Goal: Task Accomplishment & Management: Manage account settings

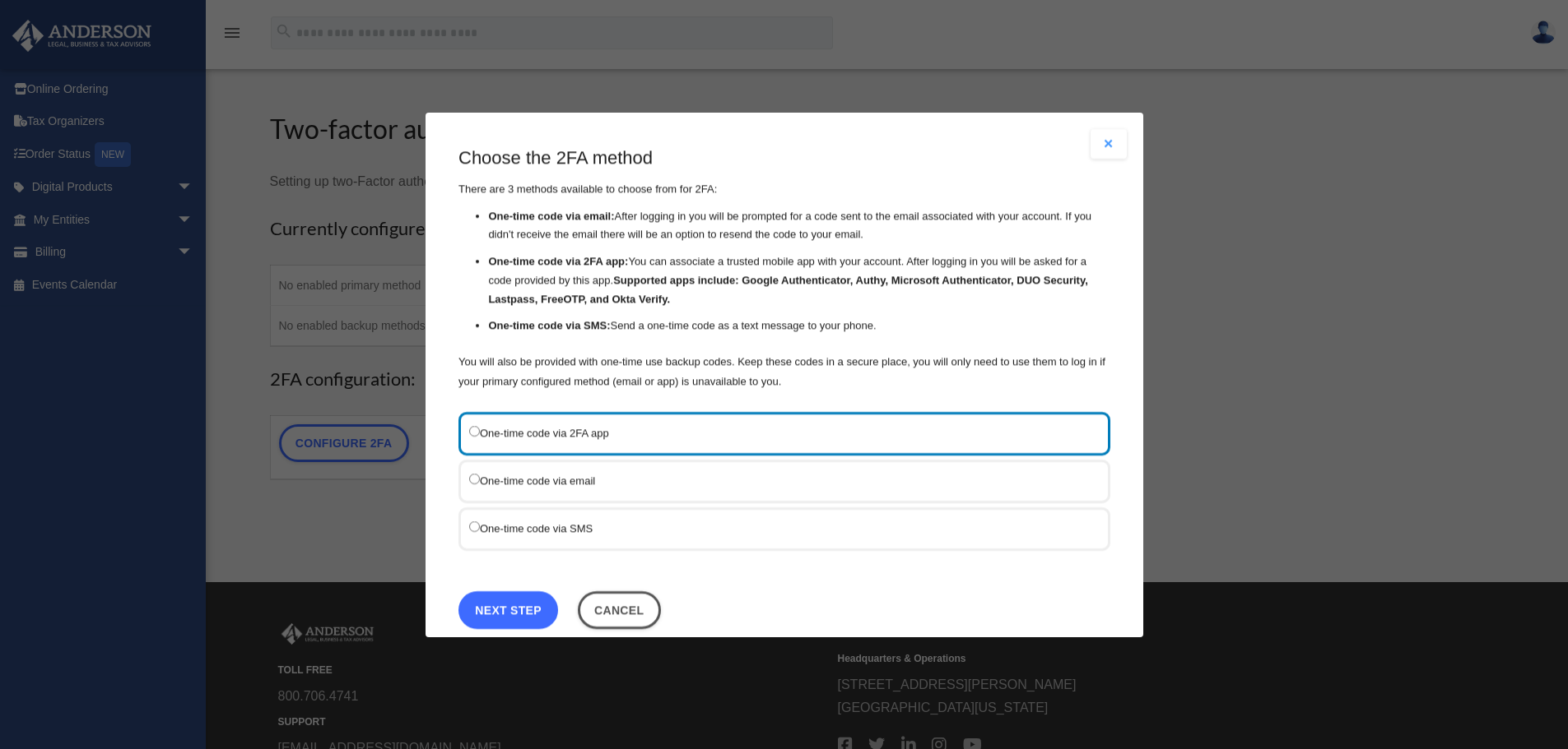
click at [491, 613] on link "Next Step" at bounding box center [508, 609] width 100 height 38
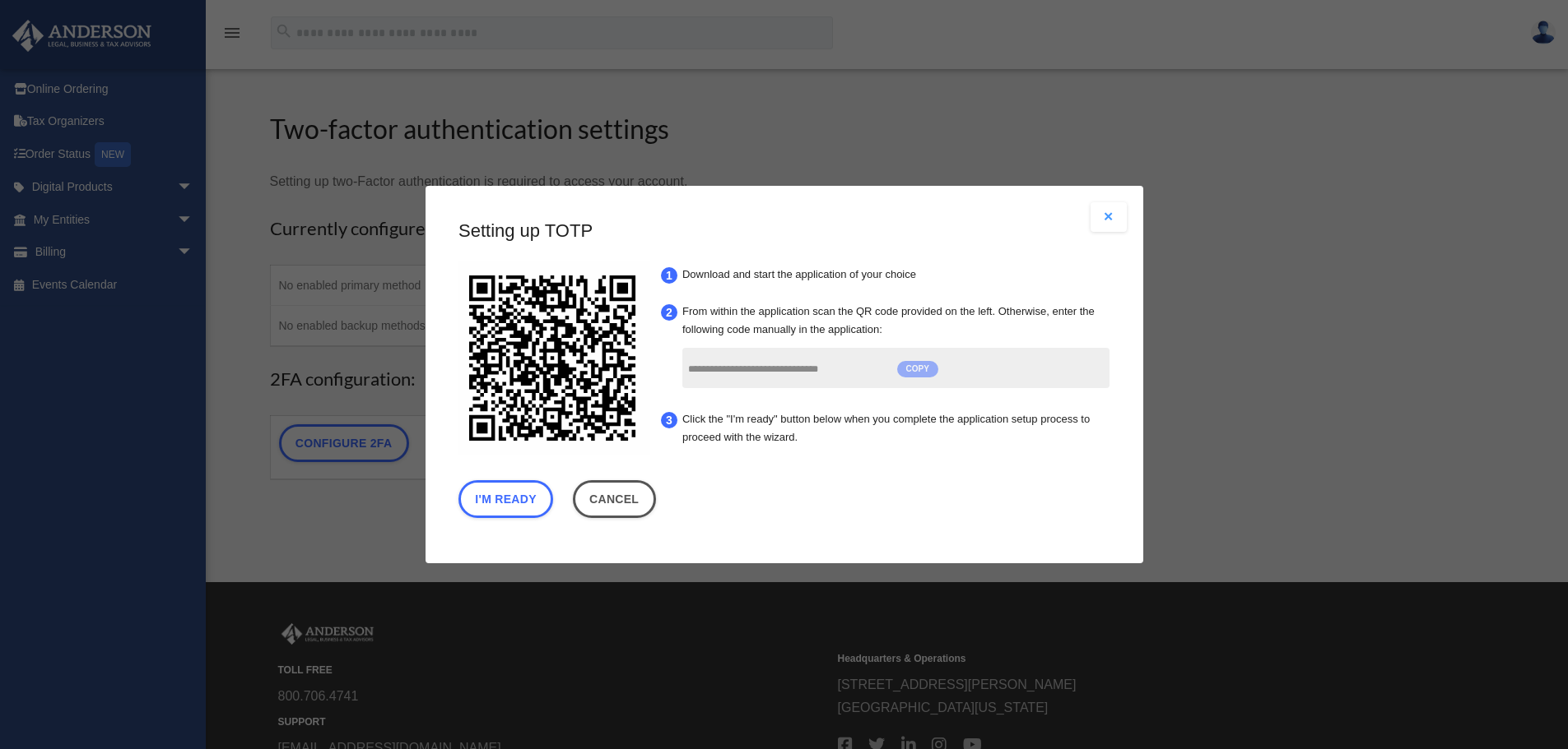
click at [928, 373] on span "COPY" at bounding box center [917, 369] width 41 height 17
click at [495, 507] on button "I'm Ready" at bounding box center [505, 499] width 94 height 38
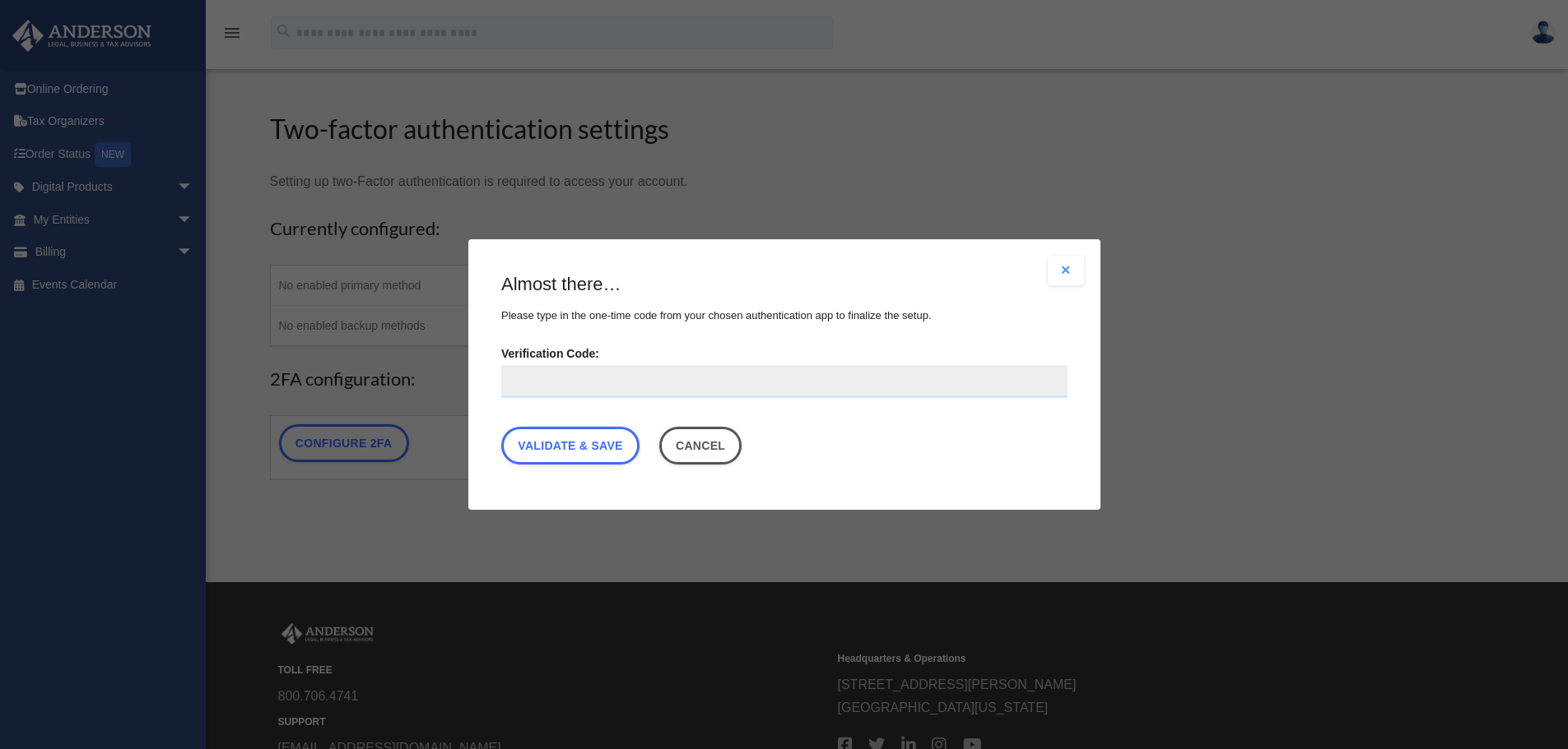
paste input "**********"
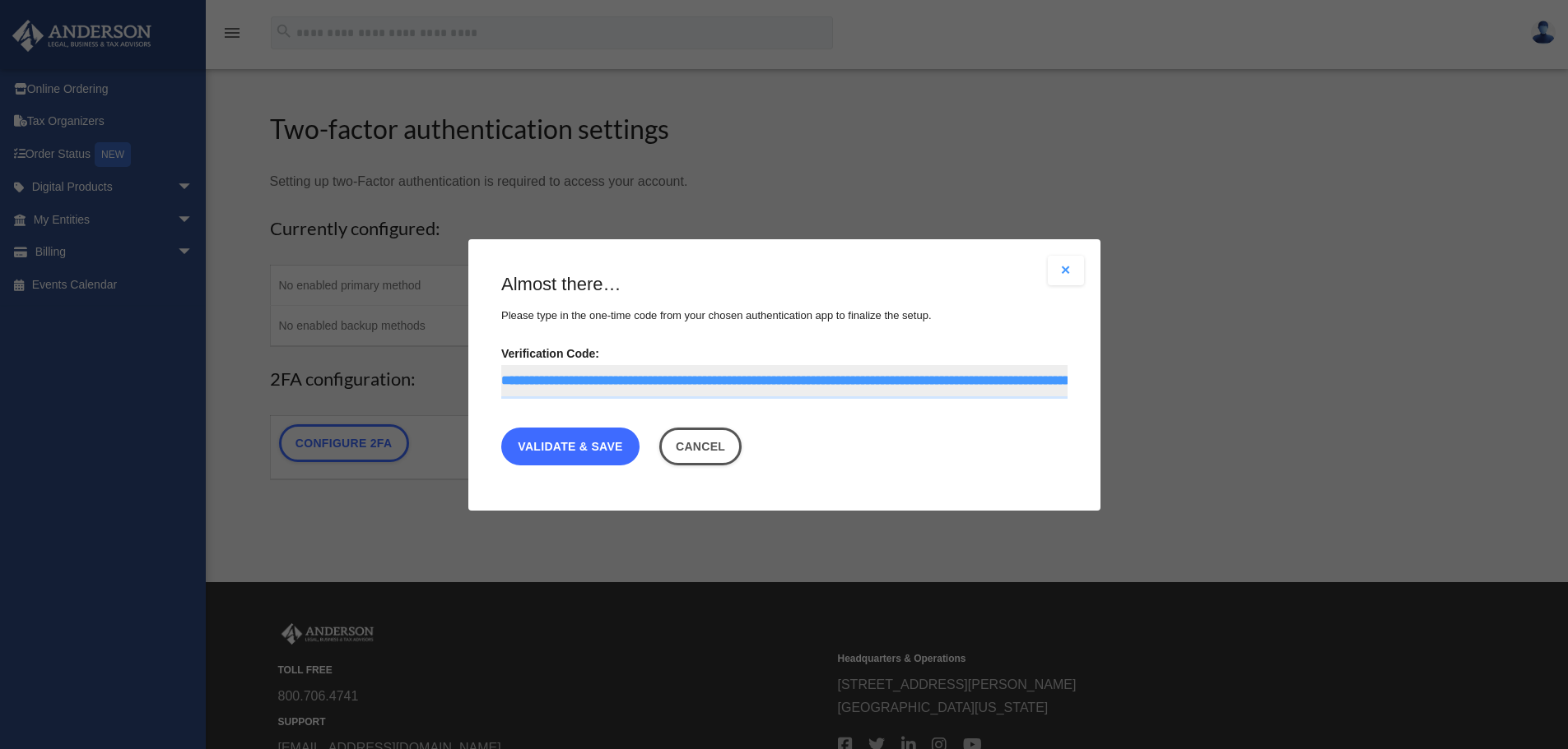
click at [577, 451] on link "Validate & Save" at bounding box center [569, 446] width 138 height 38
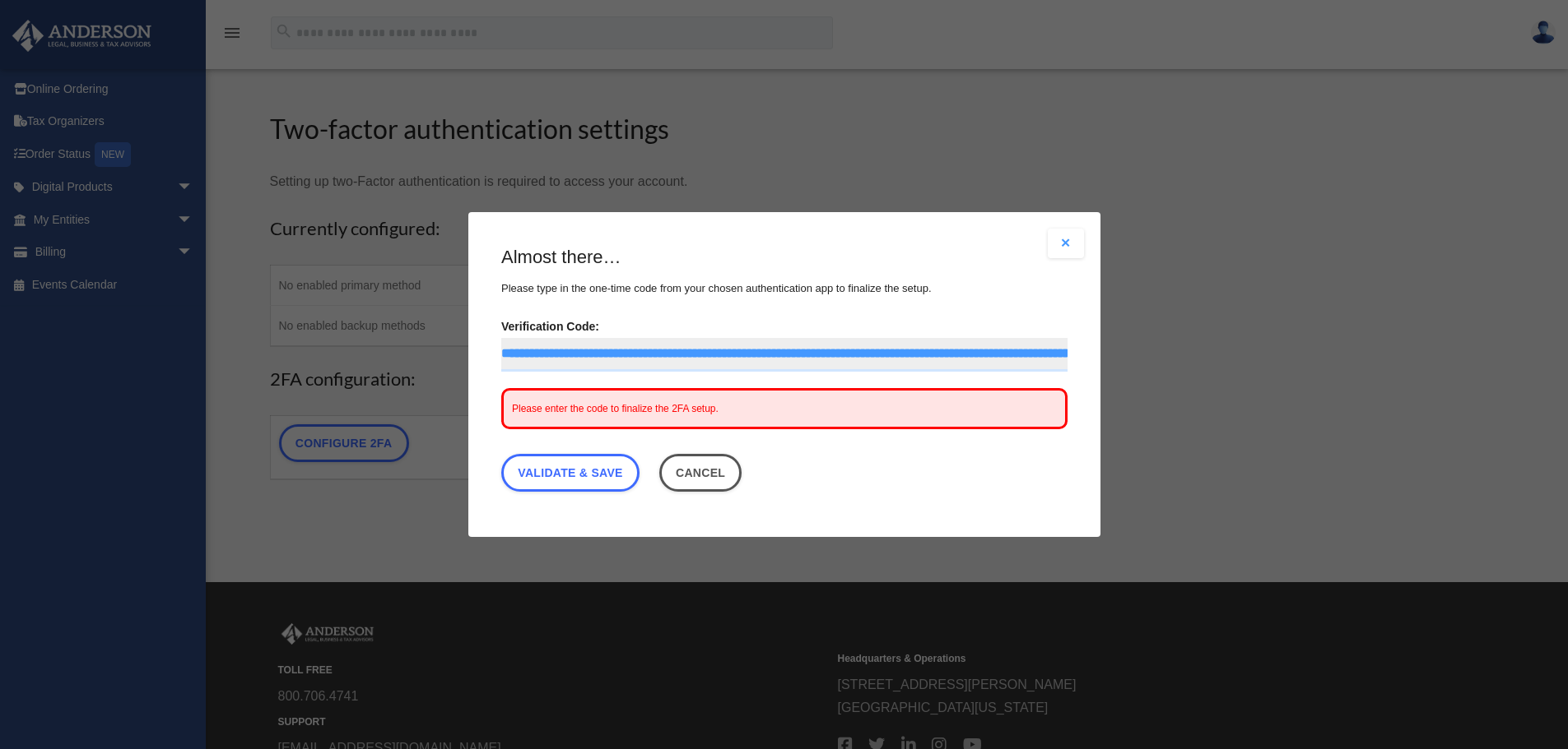
click at [680, 405] on span "Please enter the code to finalize the 2FA setup." at bounding box center [615, 409] width 207 height 12
click at [724, 471] on button "Cancel" at bounding box center [699, 472] width 83 height 38
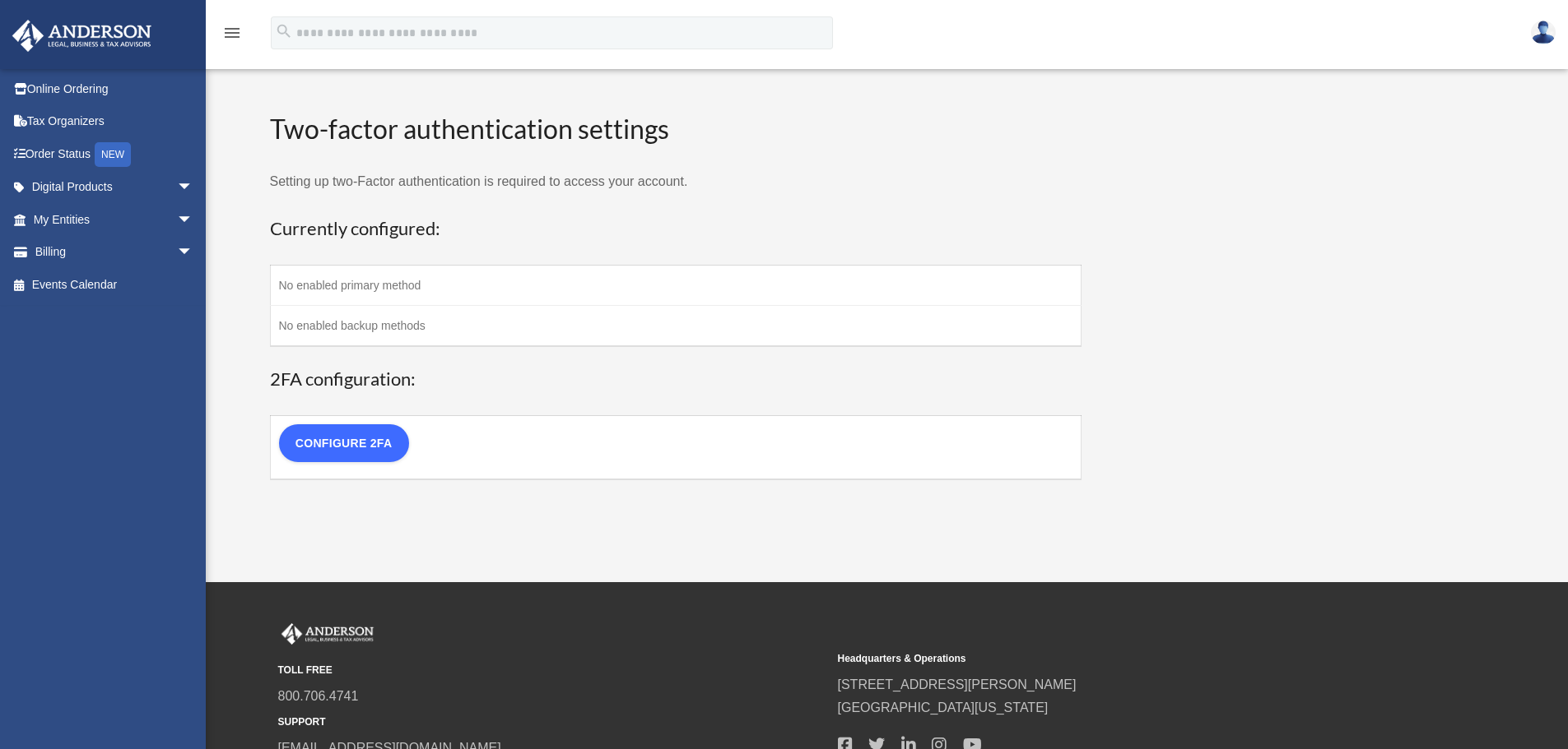
click at [391, 436] on link "Configure 2FA" at bounding box center [344, 443] width 130 height 38
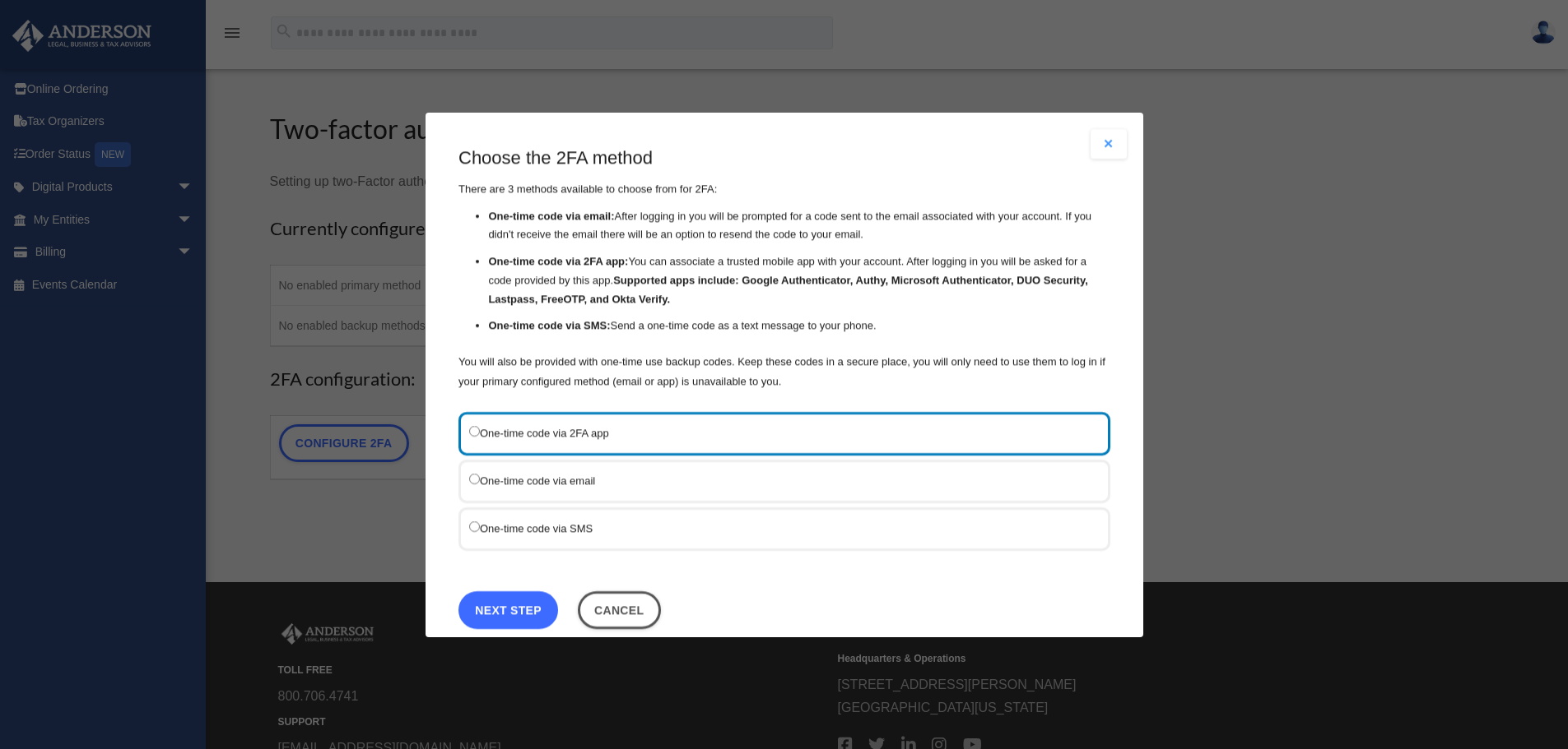
click at [528, 612] on link "Next Step" at bounding box center [508, 609] width 100 height 38
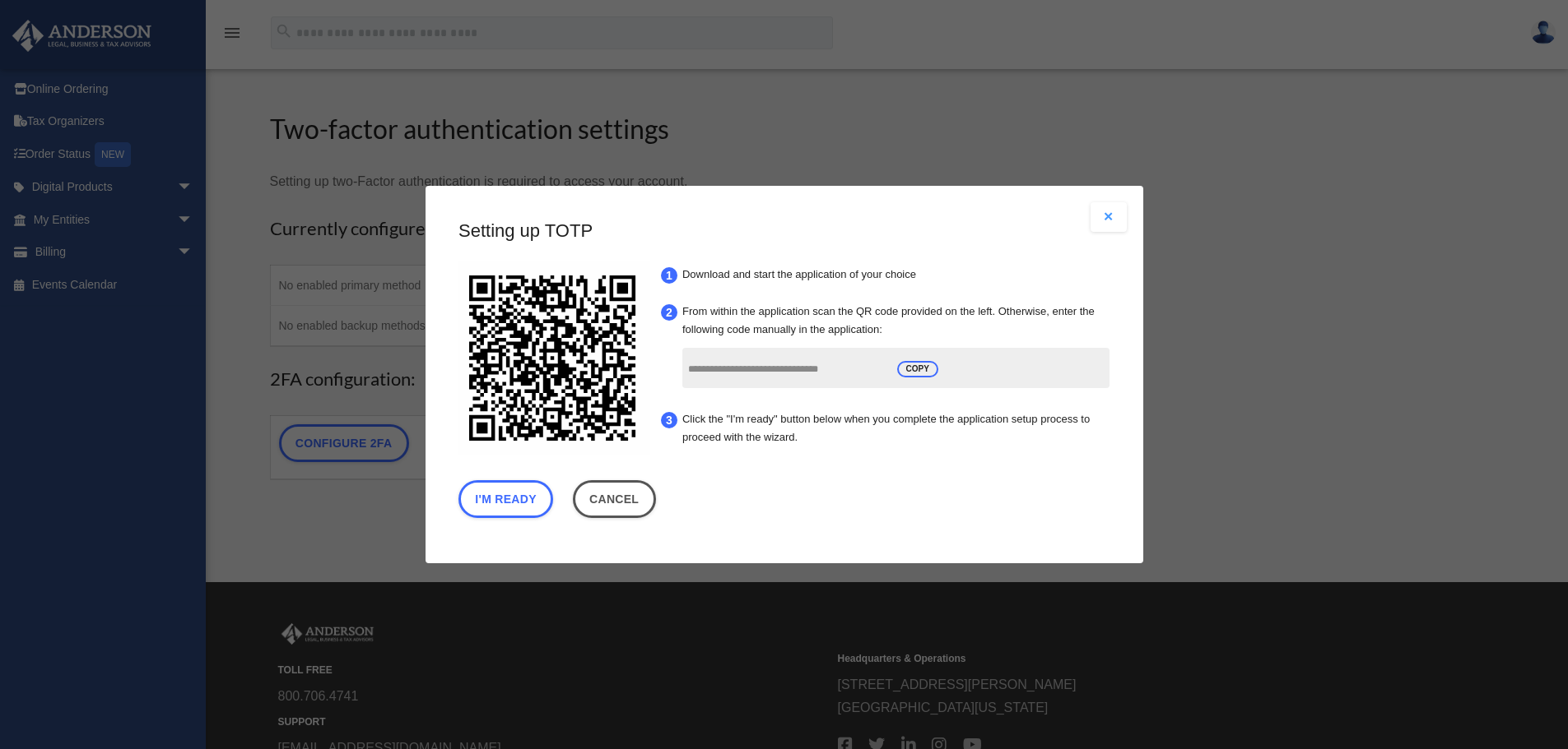
drag, startPoint x: 890, startPoint y: 364, endPoint x: 763, endPoint y: 364, distance: 127.0
click at [763, 364] on div "**********" at bounding box center [895, 368] width 427 height 40
click at [917, 368] on span "COPY" at bounding box center [917, 369] width 41 height 17
click at [820, 385] on input "**********" at bounding box center [786, 369] width 197 height 31
click at [922, 369] on span "COPY" at bounding box center [917, 369] width 41 height 17
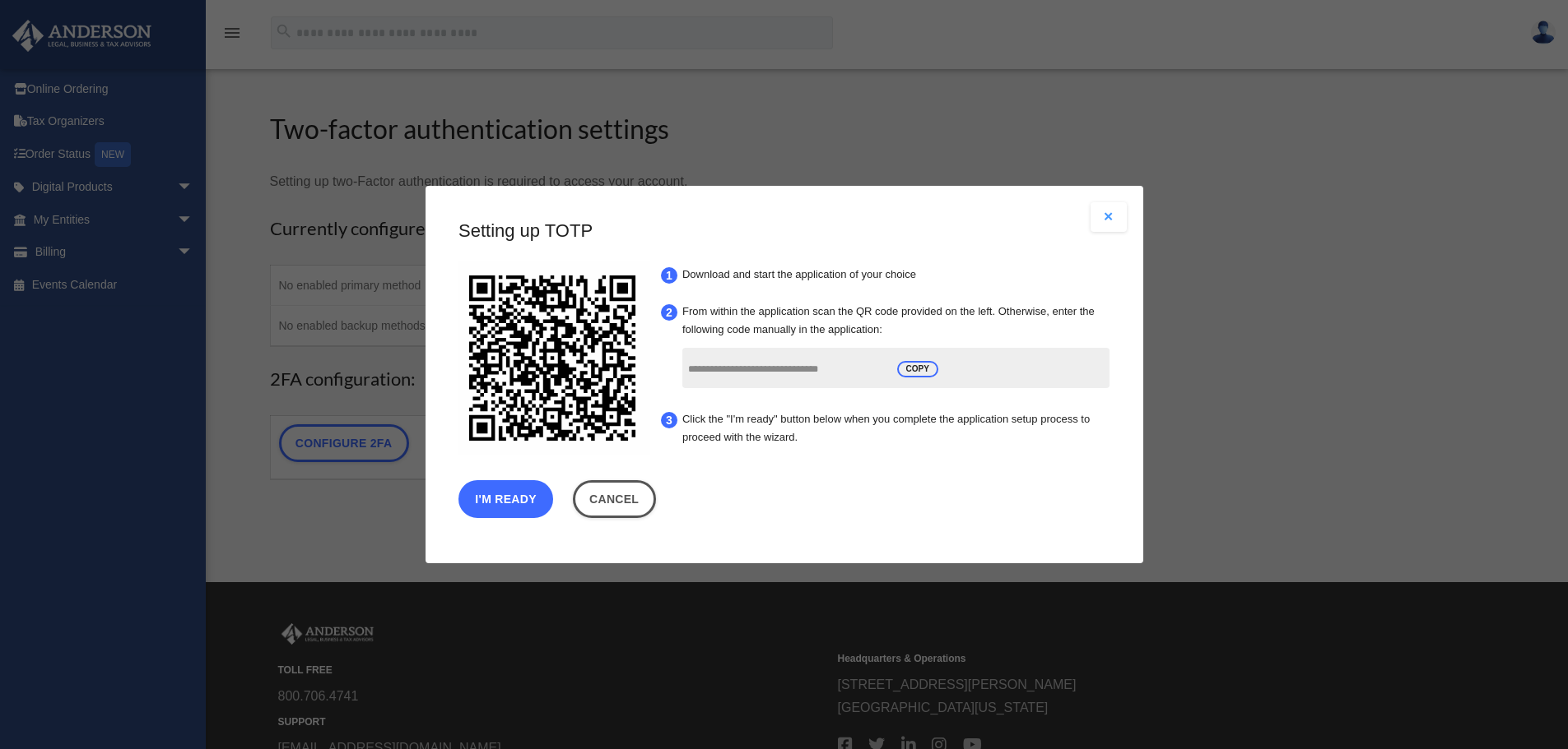
click at [507, 502] on button "I'm Ready" at bounding box center [505, 499] width 94 height 38
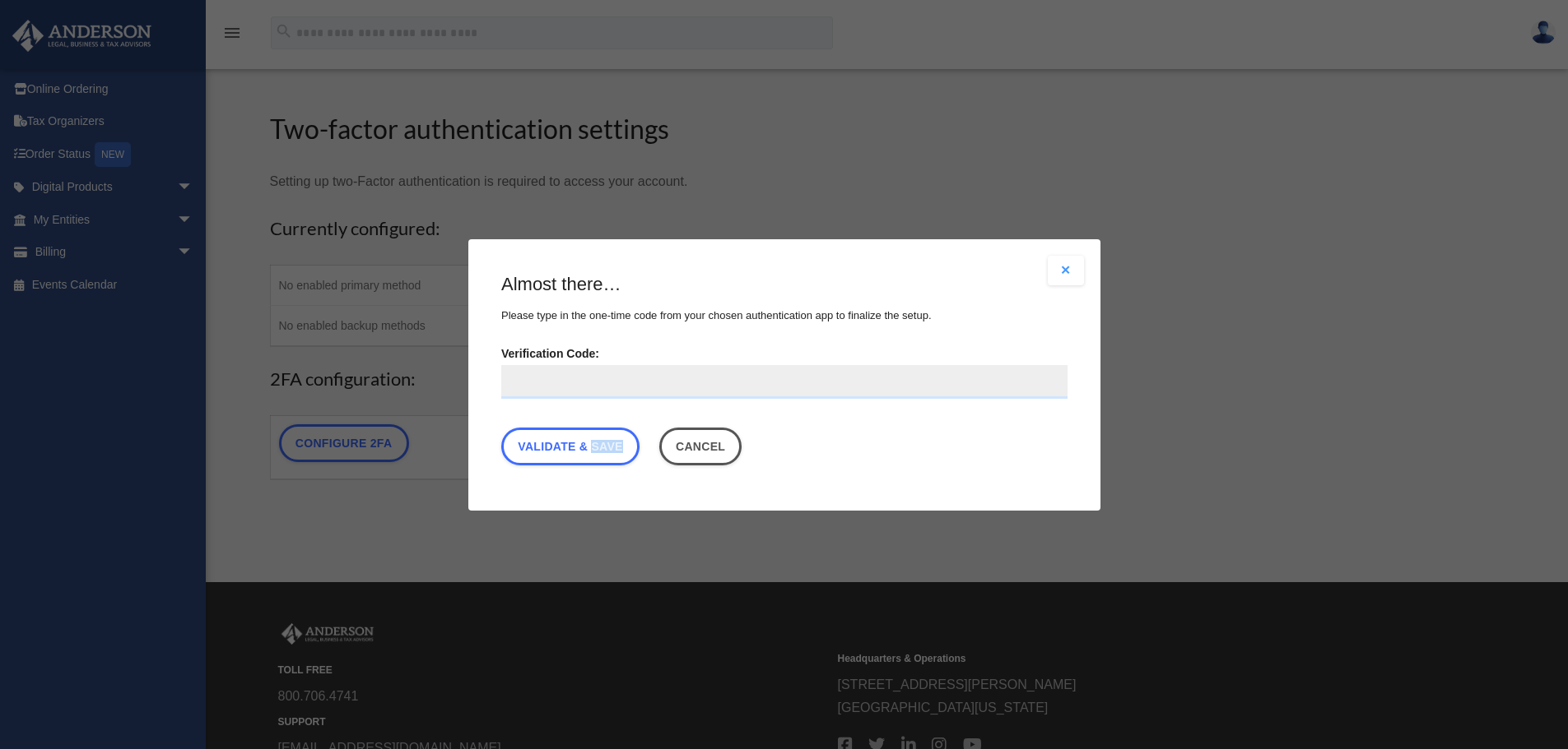
click at [507, 502] on div "Are you sure? Any unsaved changes will be lost! Yes No Choose the 2FA method Th…" at bounding box center [784, 374] width 632 height 272
paste input "**********"
type input "**********"
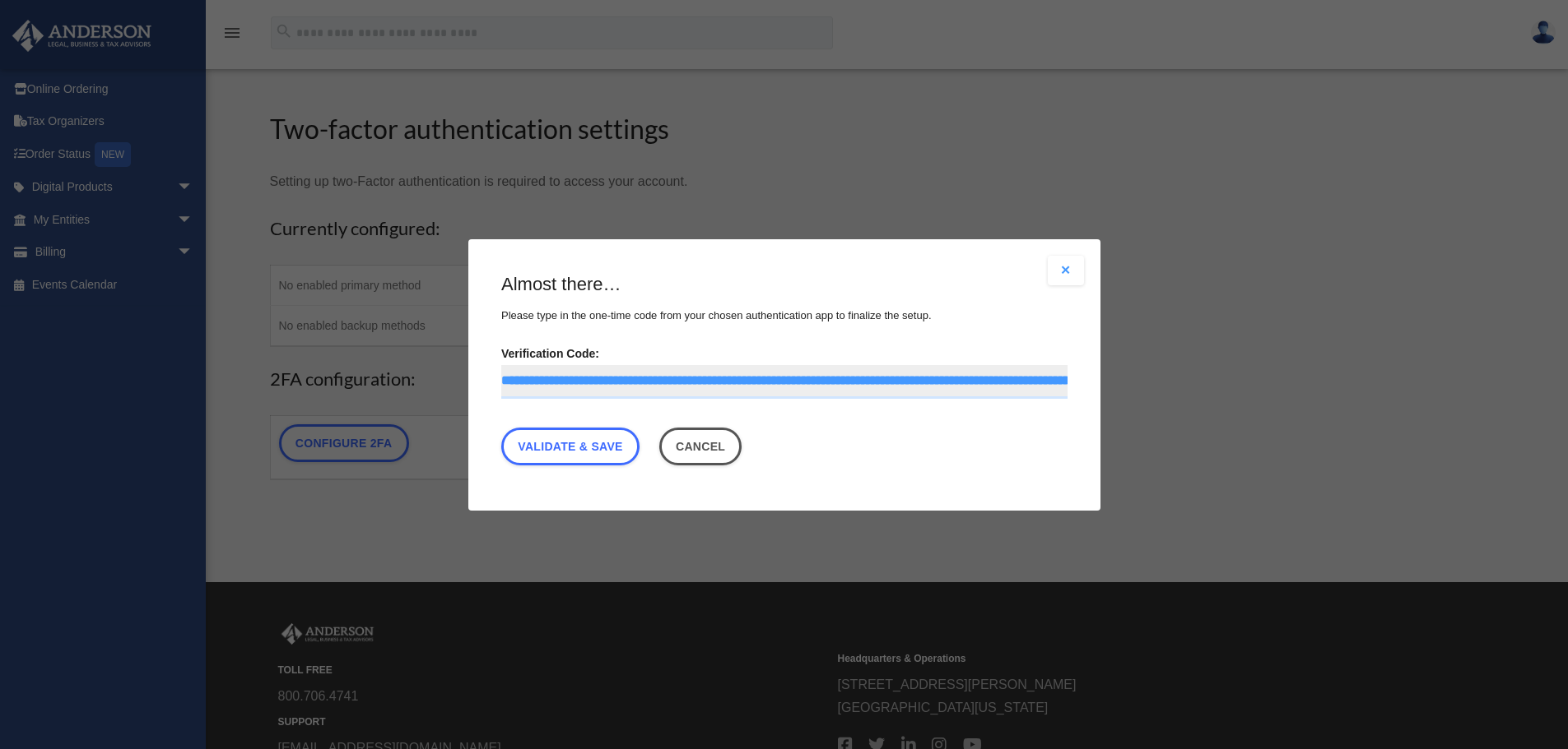
drag, startPoint x: 1064, startPoint y: 376, endPoint x: 467, endPoint y: 368, distance: 597.1
click at [467, 368] on div "Are you sure? Any unsaved changes will be lost! Yes No Choose the 2FA method Th…" at bounding box center [784, 374] width 1568 height 749
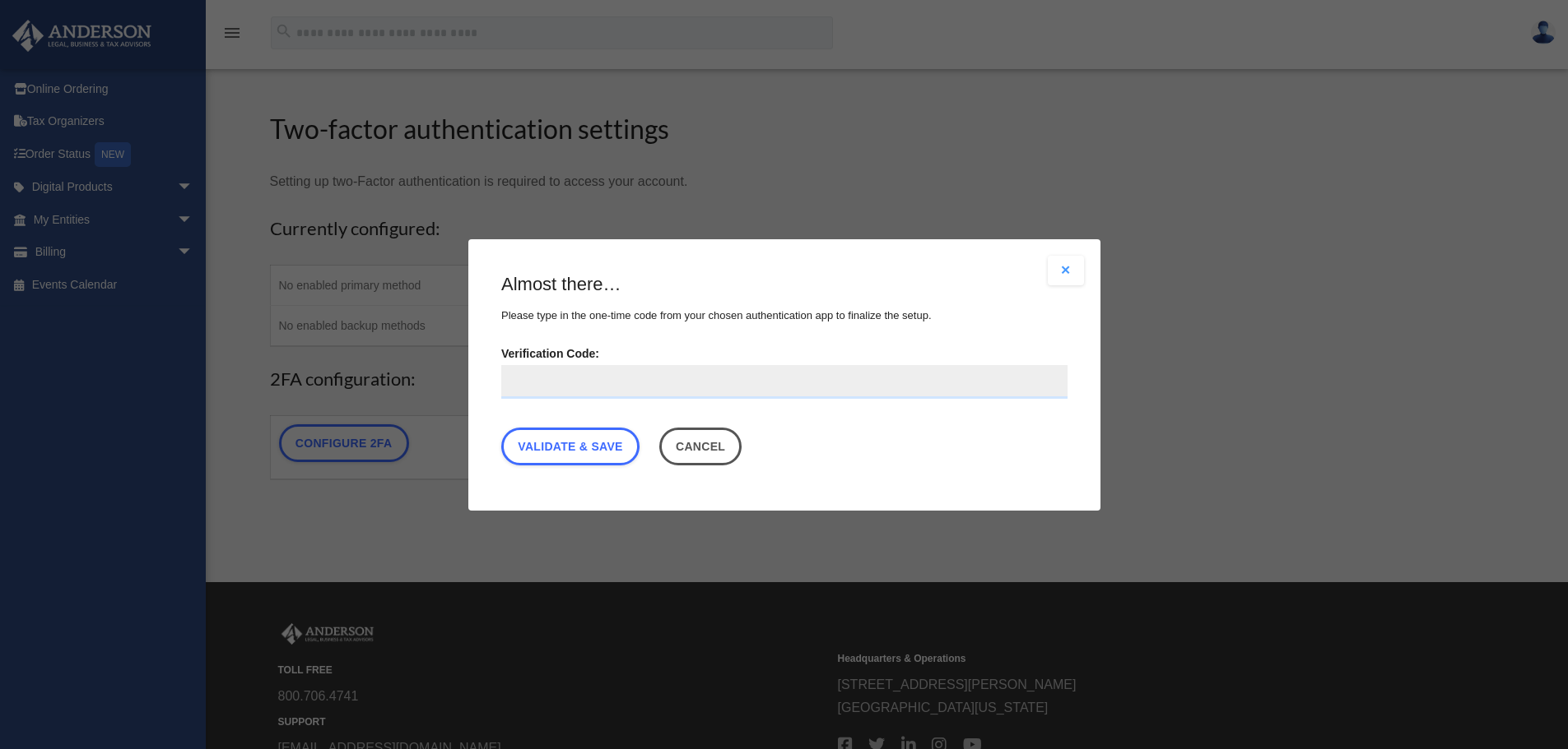
drag, startPoint x: 743, startPoint y: 450, endPoint x: 630, endPoint y: 453, distance: 113.0
click at [741, 450] on button "Cancel" at bounding box center [699, 446] width 83 height 38
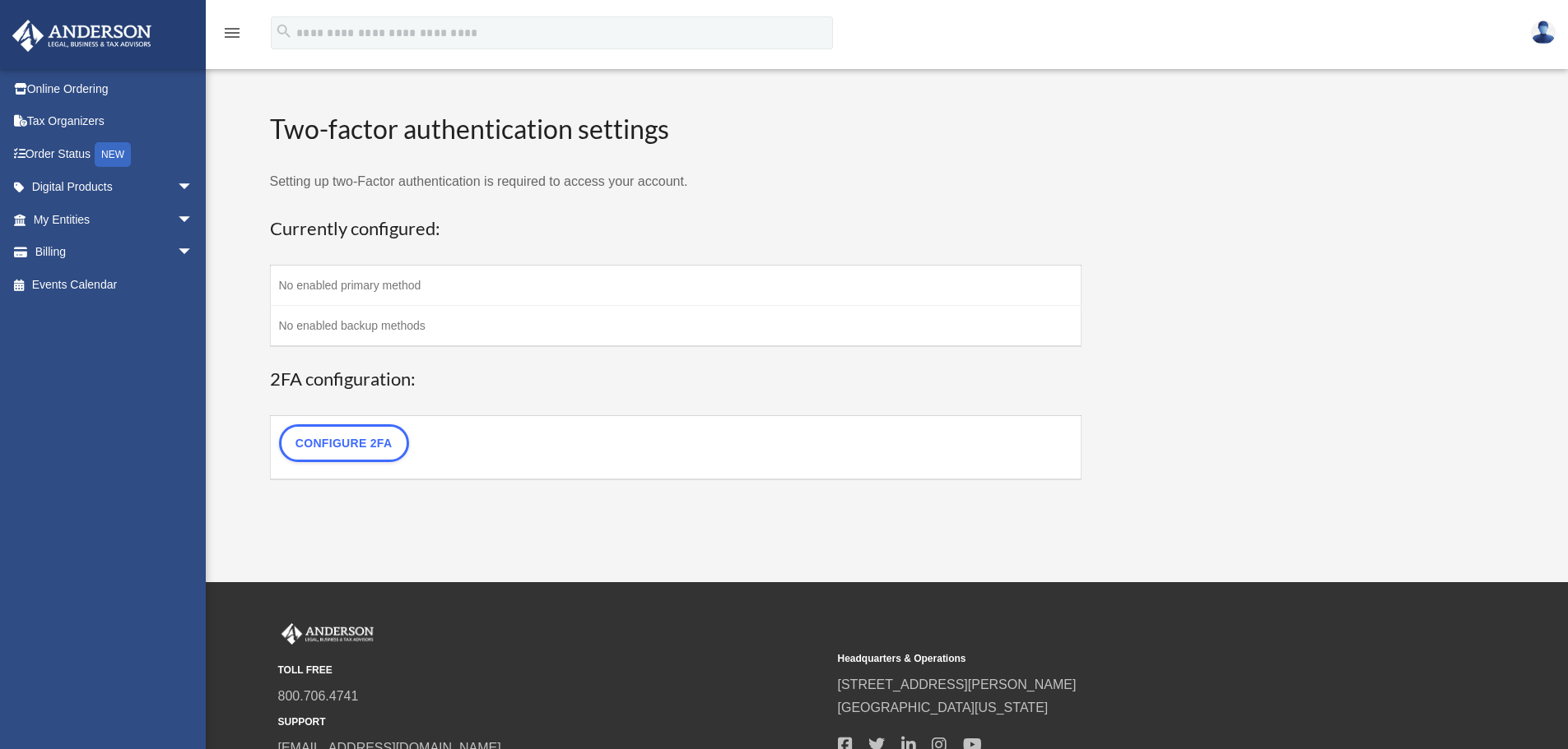
click at [381, 283] on td "No enabled primary method" at bounding box center [676, 286] width 811 height 40
click at [86, 157] on link "Order Status NEW" at bounding box center [115, 154] width 207 height 33
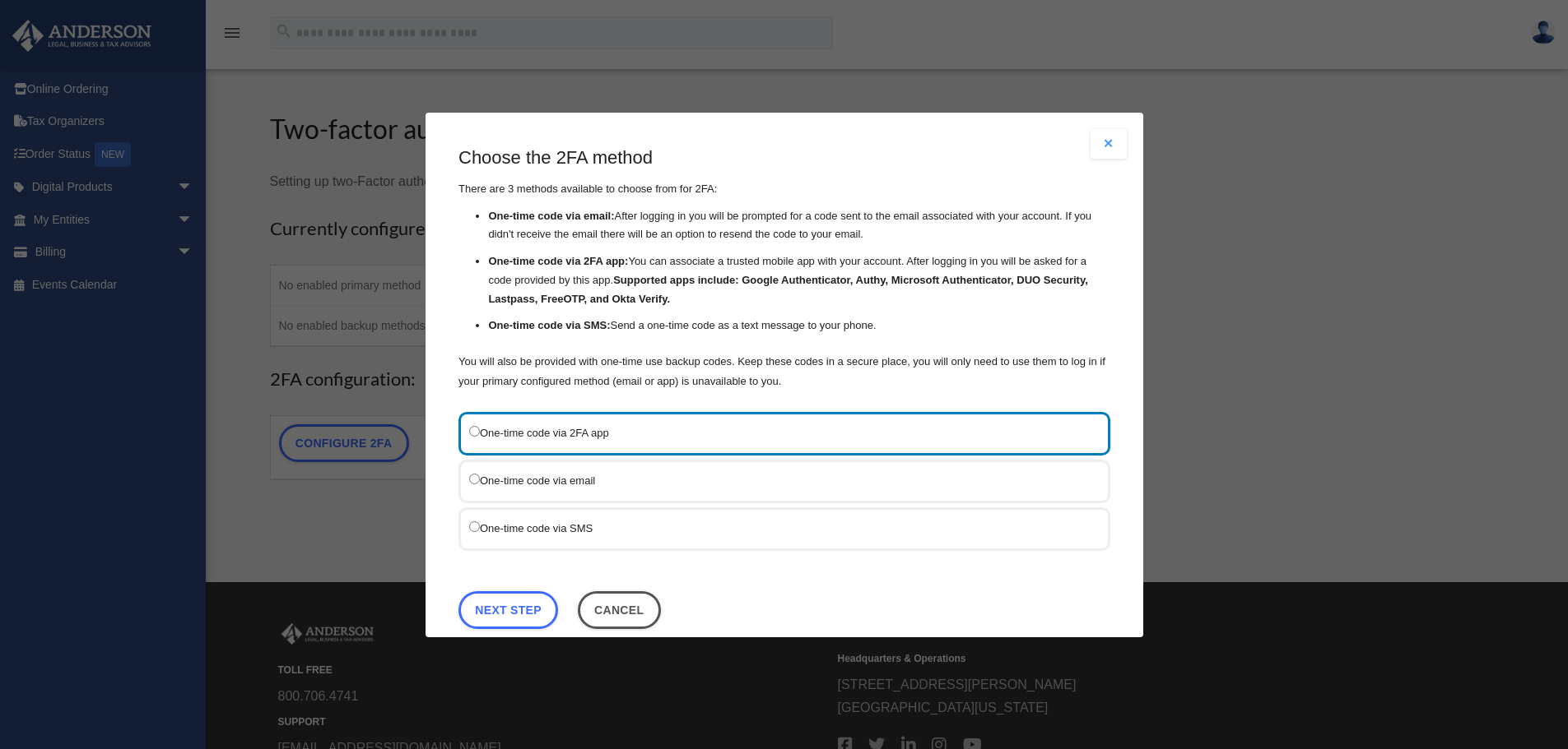
click at [564, 488] on label "One-time code via email" at bounding box center [776, 480] width 614 height 21
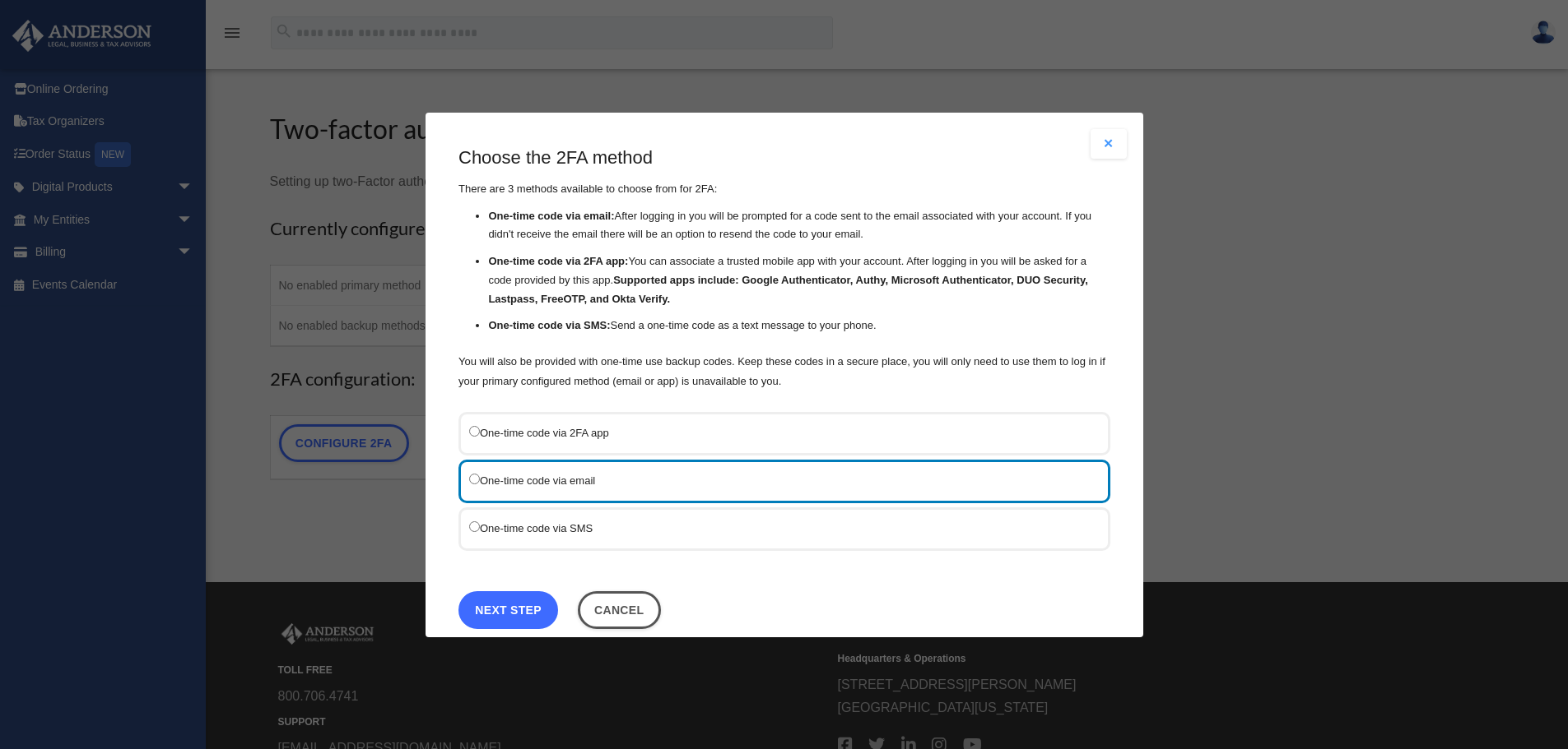
click at [517, 609] on link "Next Step" at bounding box center [508, 609] width 100 height 38
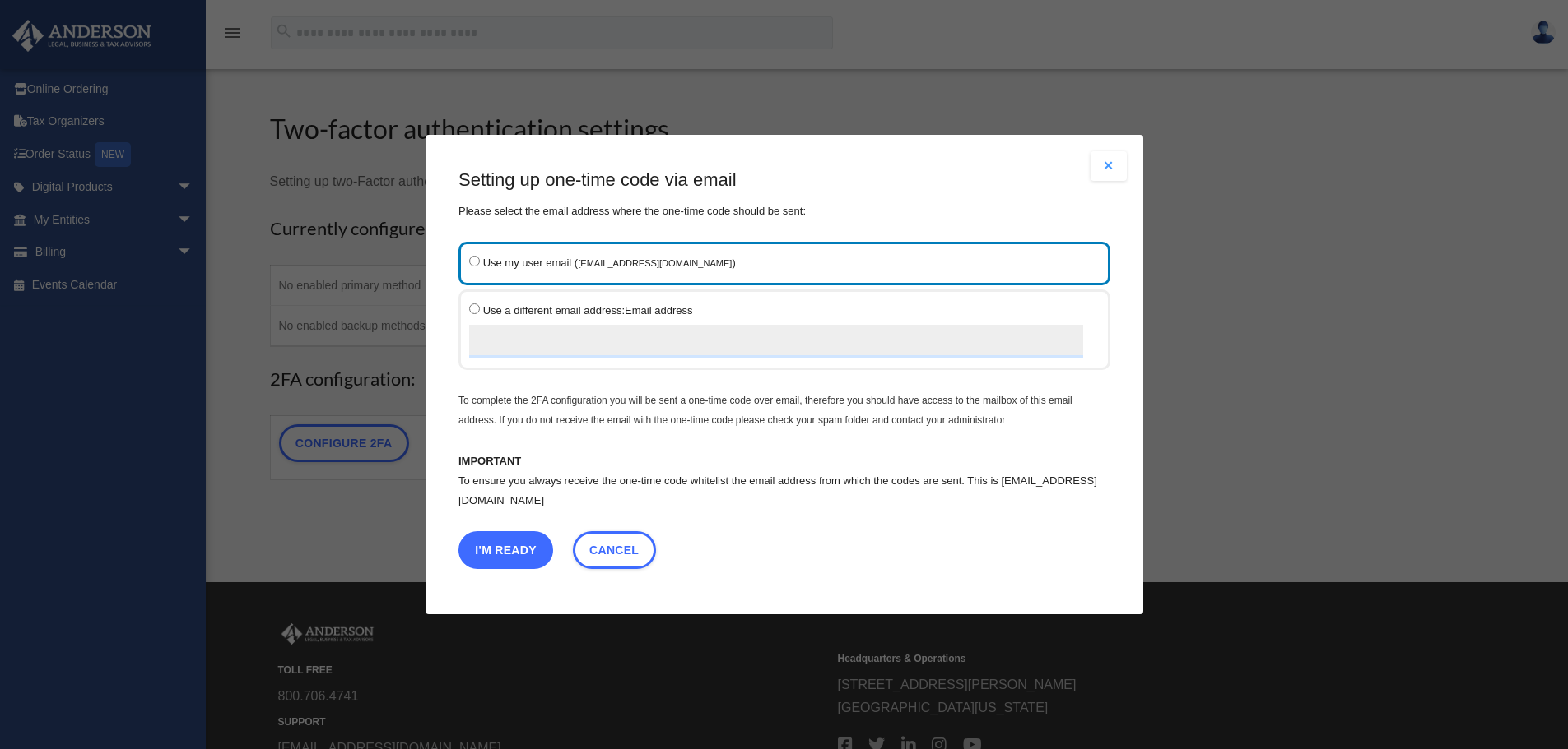
click at [530, 539] on button "I'm Ready" at bounding box center [505, 550] width 94 height 38
click at [530, 539] on div "Are you sure? Any unsaved changes will be lost! Yes No Choose the 2FA method Th…" at bounding box center [784, 374] width 1568 height 749
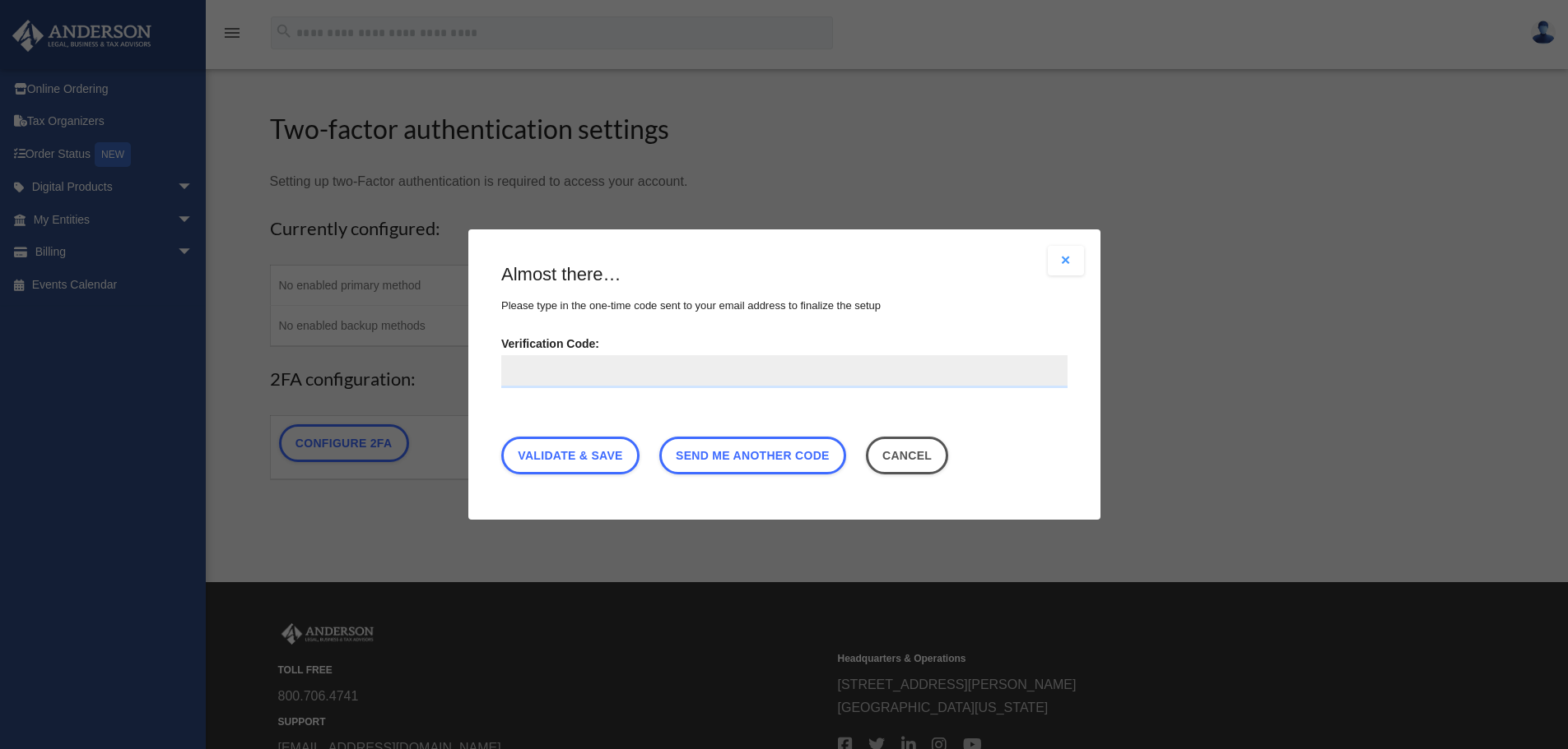
click at [550, 369] on input "Verification Code:" at bounding box center [784, 371] width 566 height 33
type input "******"
click at [581, 451] on link "Validate & Save" at bounding box center [569, 456] width 138 height 38
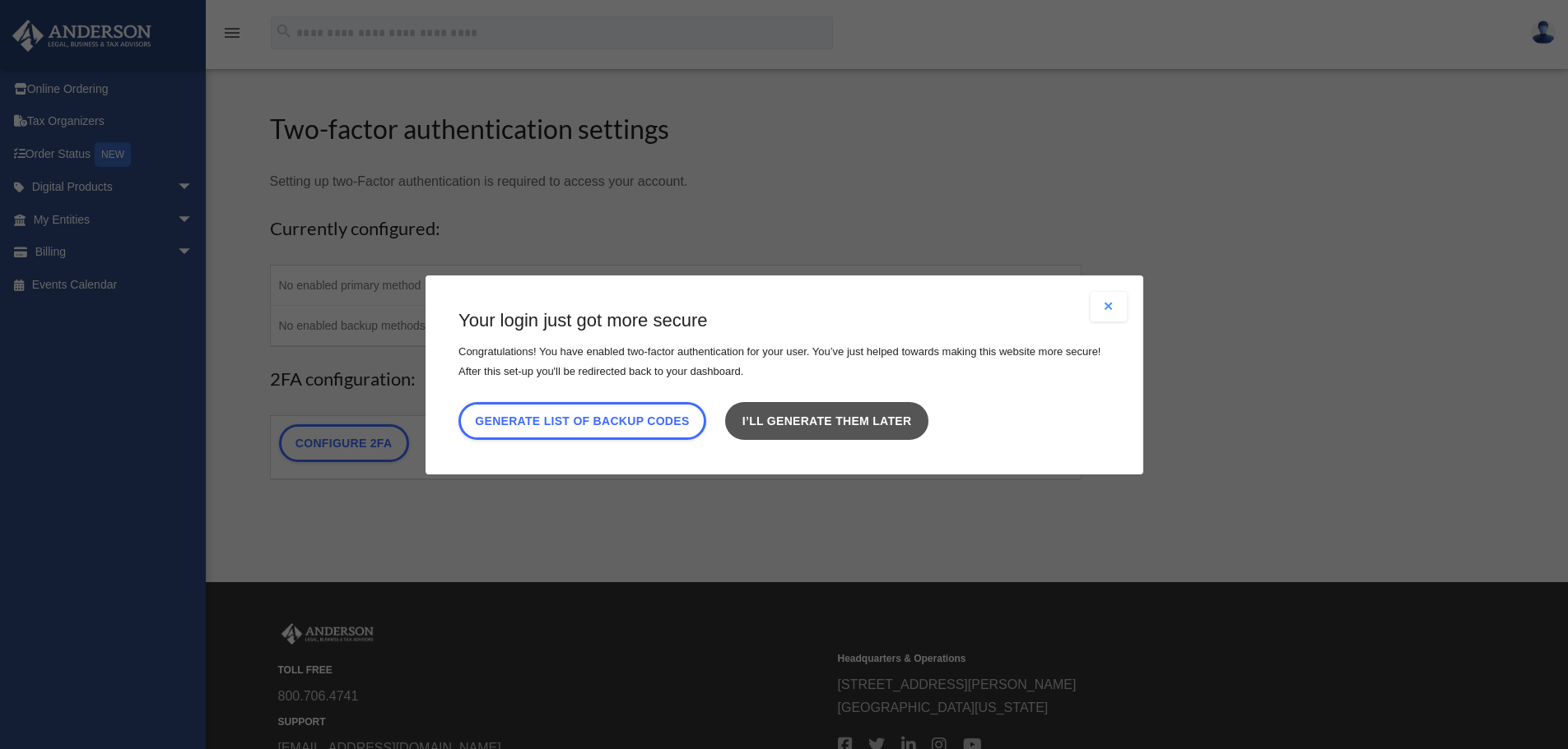
click at [856, 417] on link "I’ll generate them later" at bounding box center [826, 420] width 202 height 38
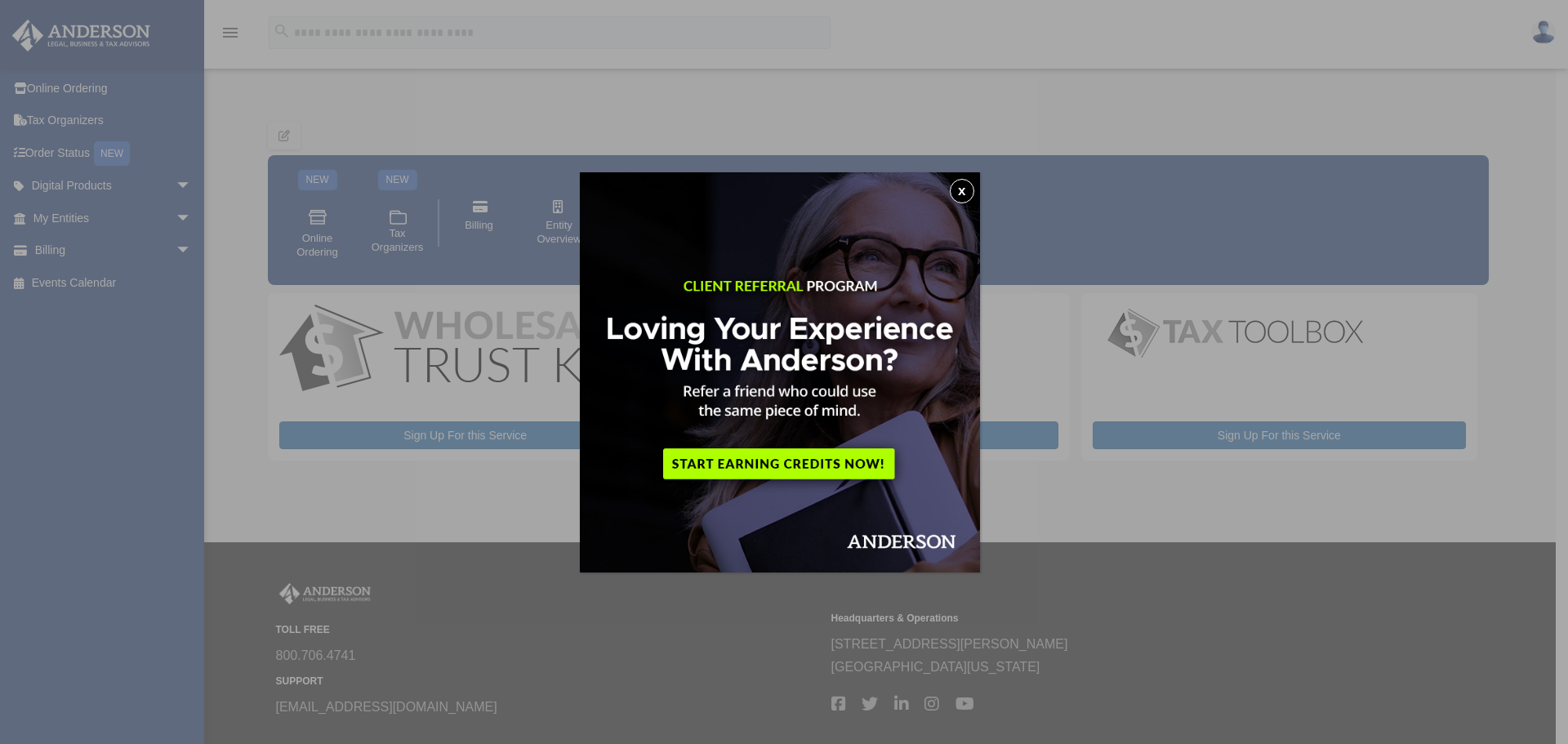
click at [857, 455] on img at bounding box center [780, 373] width 400 height 400
click at [961, 188] on button "x" at bounding box center [962, 192] width 25 height 25
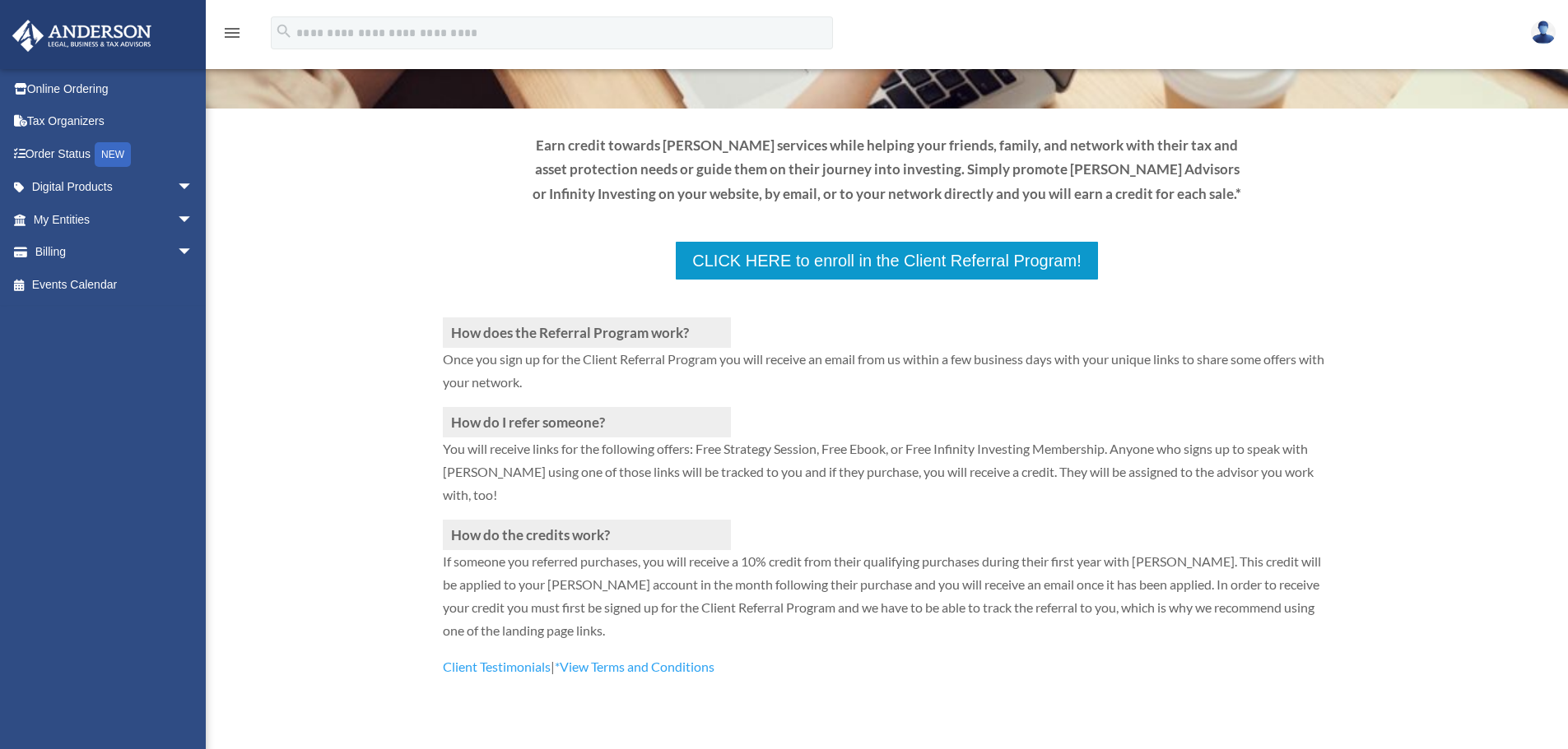
scroll to position [165, 0]
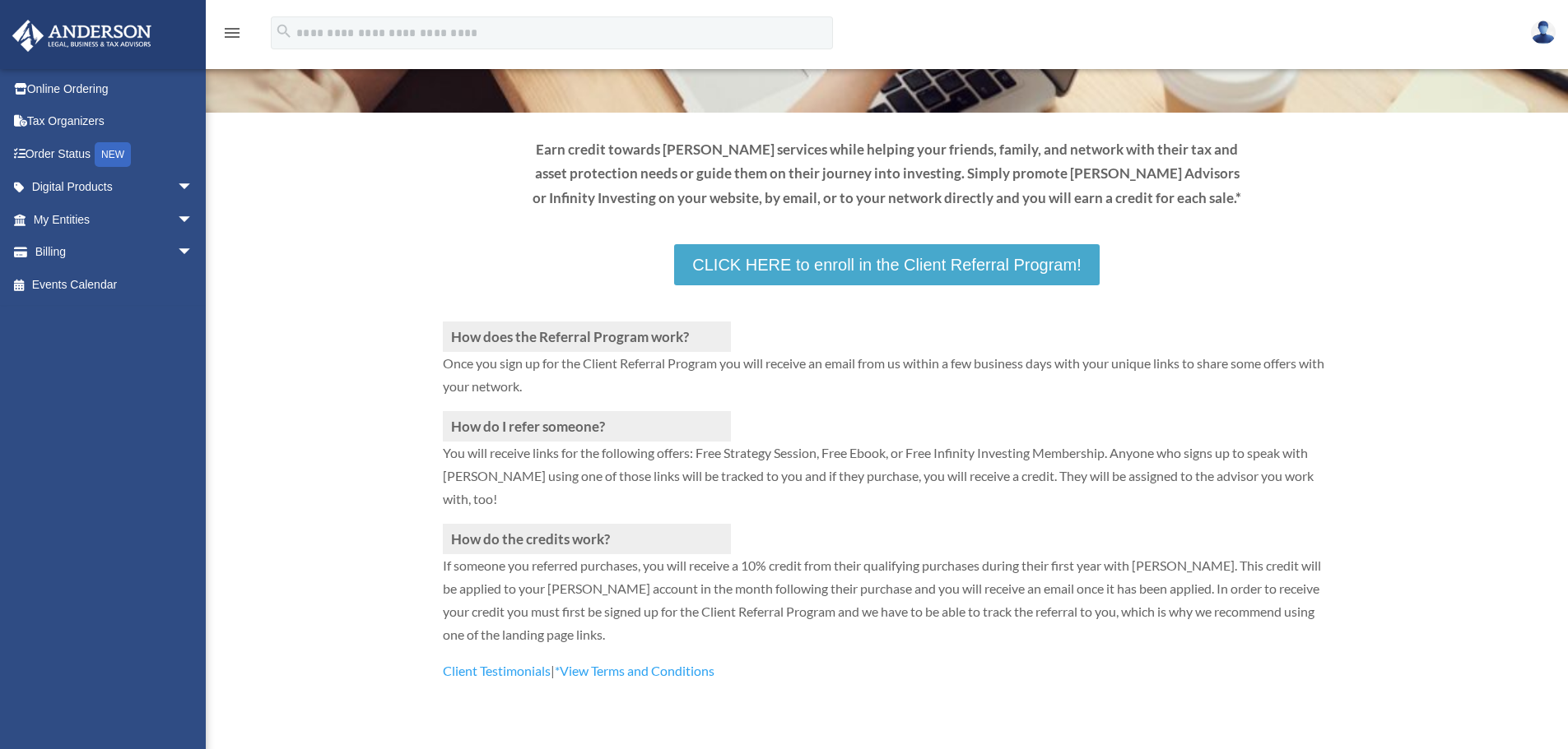
click at [841, 265] on link "CLICK HERE to enroll in the Client Referral Program!" at bounding box center [886, 264] width 425 height 41
click at [49, 128] on link "Tax Organizers" at bounding box center [115, 121] width 207 height 33
click at [54, 148] on link "Order Status NEW" at bounding box center [115, 154] width 207 height 33
